Goal: Check status: Check status

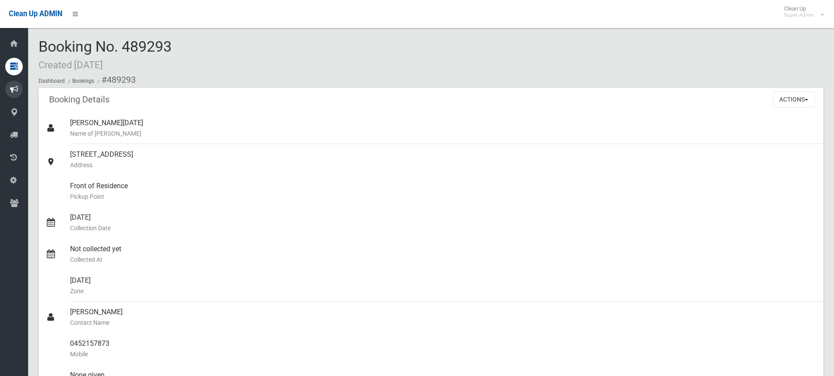
click at [12, 38] on icon at bounding box center [14, 44] width 10 height 18
click at [11, 42] on icon at bounding box center [14, 44] width 10 height 18
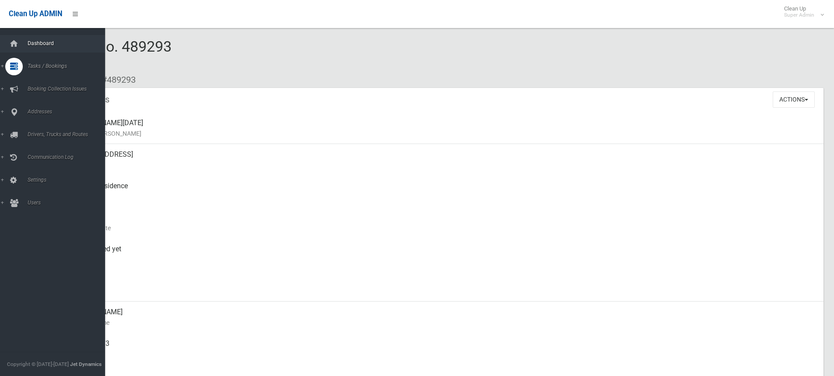
click at [41, 40] on link "Dashboard" at bounding box center [56, 44] width 112 height 18
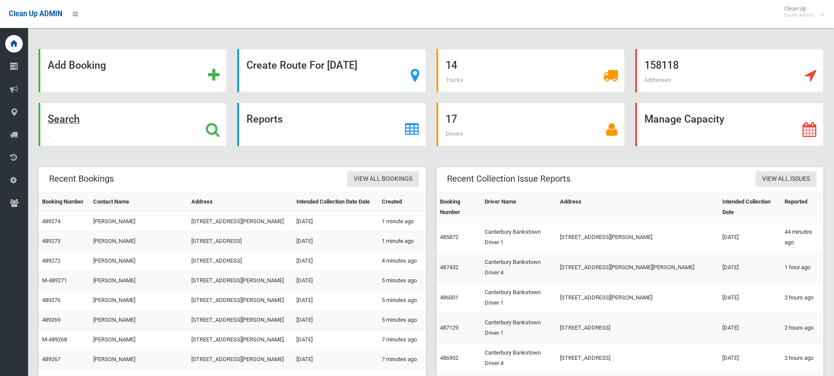
click at [76, 115] on strong "Search" at bounding box center [64, 119] width 32 height 12
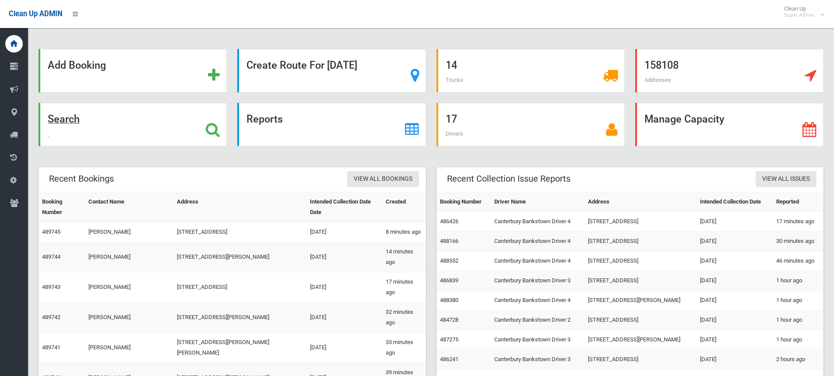
click at [58, 118] on strong "Search" at bounding box center [64, 119] width 32 height 12
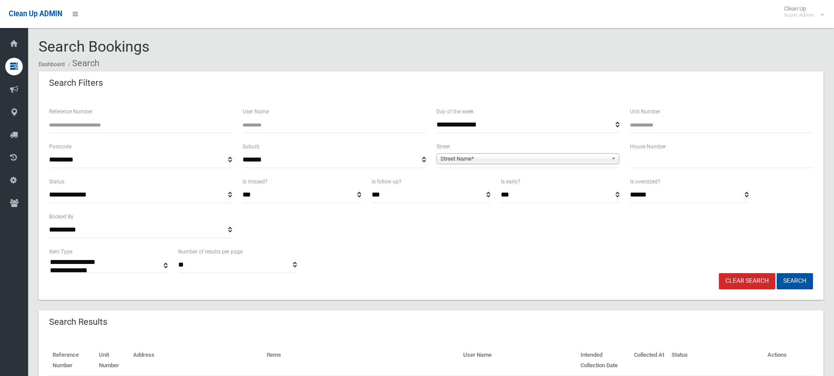
select select
click at [57, 122] on input "Reference Number" at bounding box center [140, 125] width 183 height 16
type input "******"
click at [777, 273] on button "Search" at bounding box center [795, 281] width 36 height 16
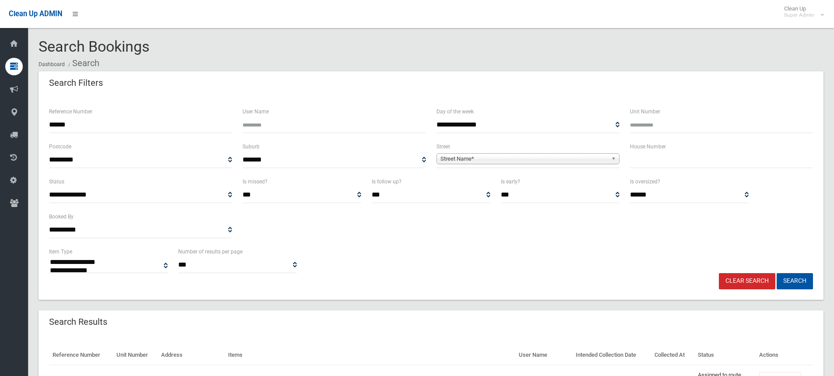
select select
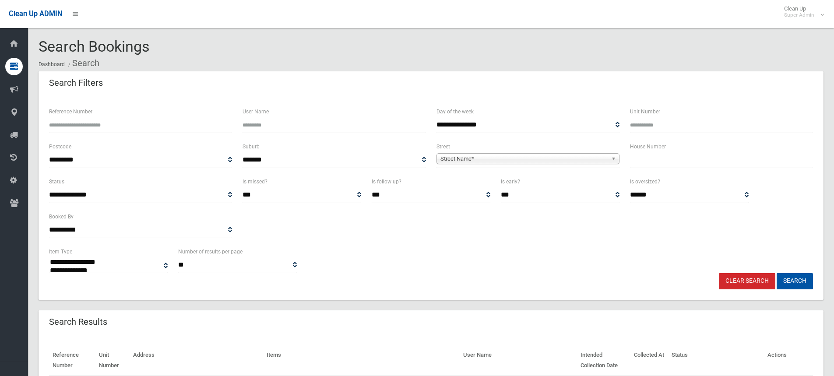
select select
click at [84, 125] on input "Reference Number" at bounding box center [140, 125] width 183 height 16
type input "******"
click at [777, 273] on button "Search" at bounding box center [795, 281] width 36 height 16
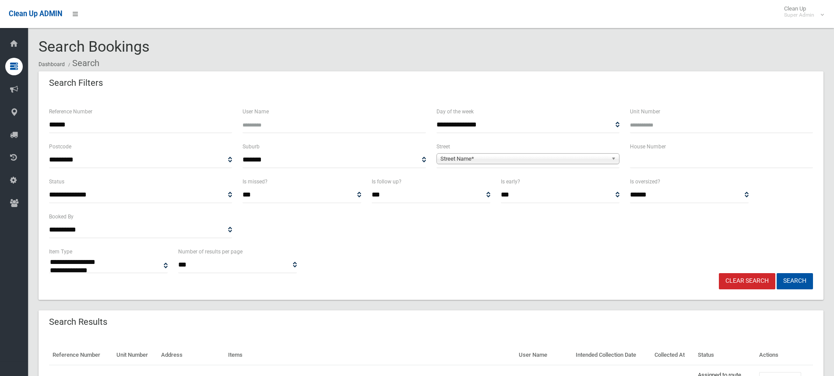
select select
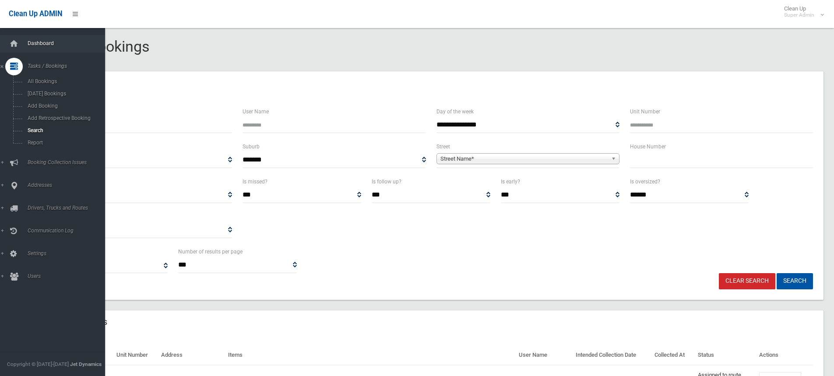
click at [43, 46] on span "Dashboard" at bounding box center [68, 43] width 87 height 6
